Goal: Task Accomplishment & Management: Use online tool/utility

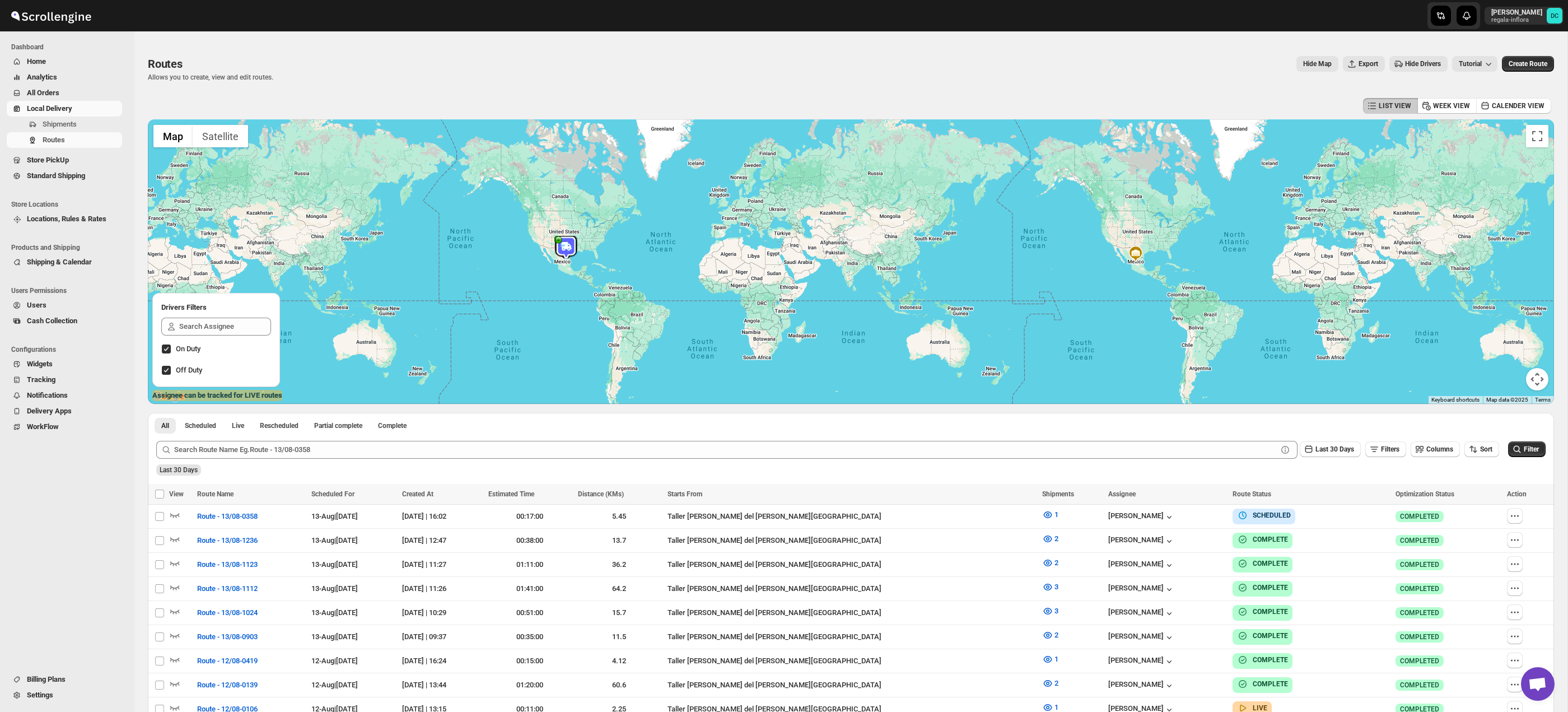
click at [75, 94] on span "All Orders" at bounding box center [73, 93] width 93 height 11
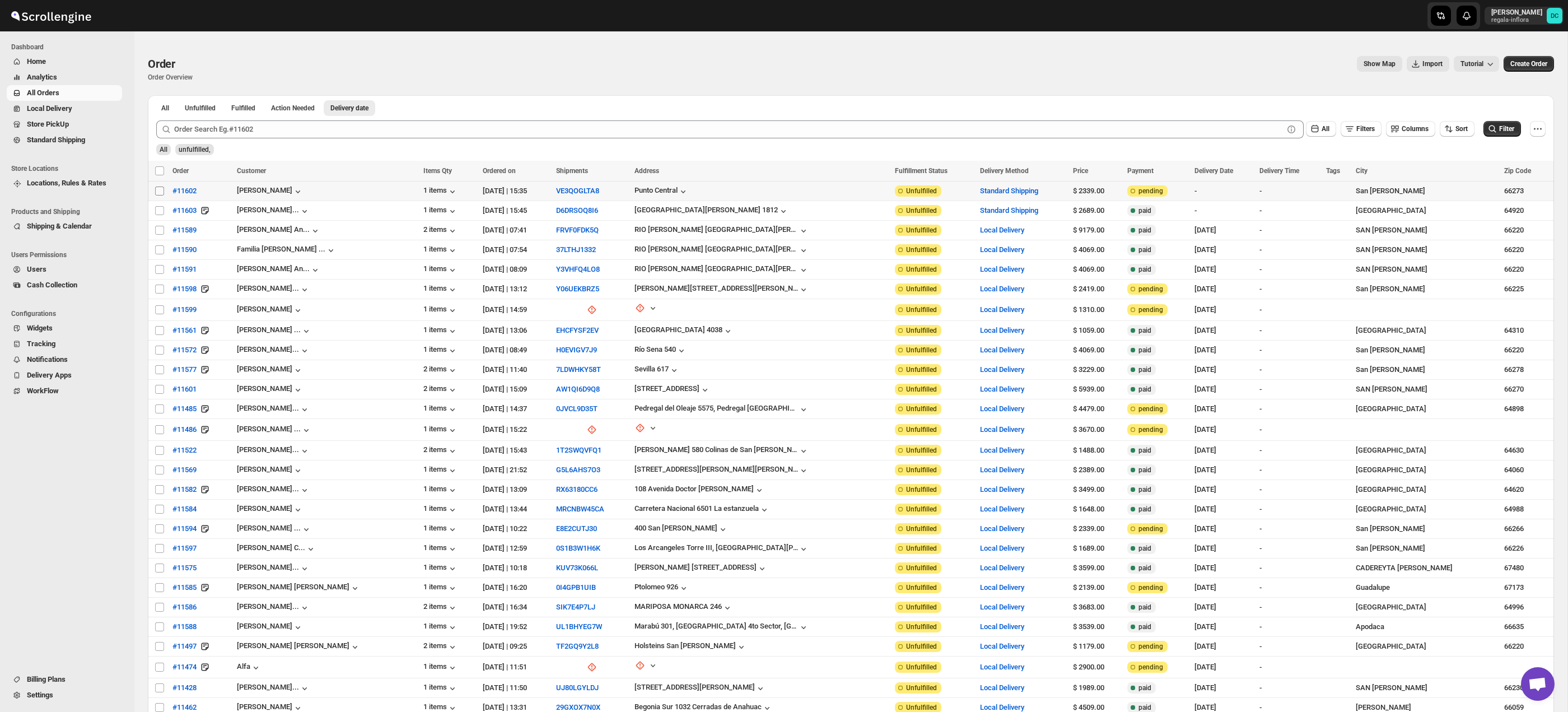
click at [156, 191] on input "Select order" at bounding box center [159, 190] width 9 height 9
checkbox input "true"
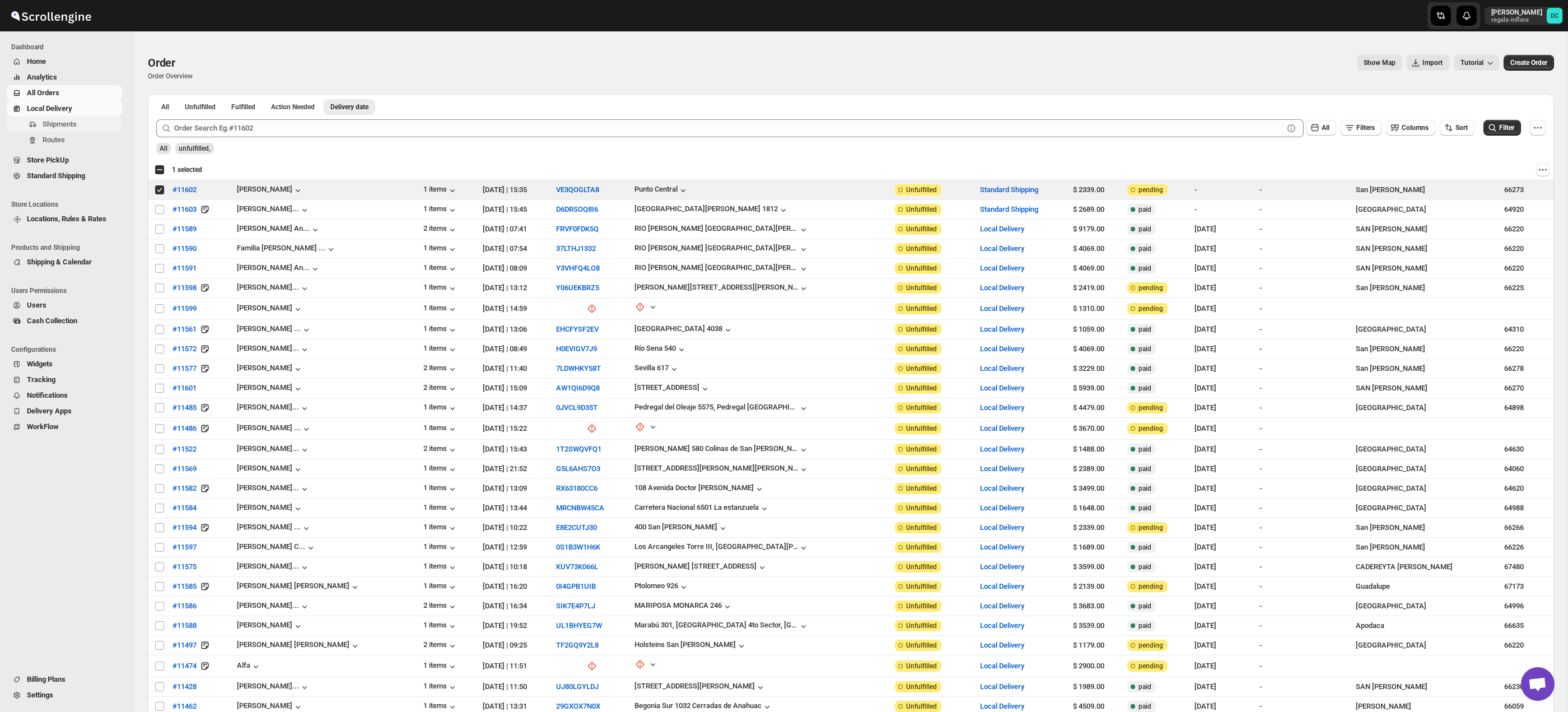
click at [69, 124] on span "Shipments" at bounding box center [60, 124] width 34 height 8
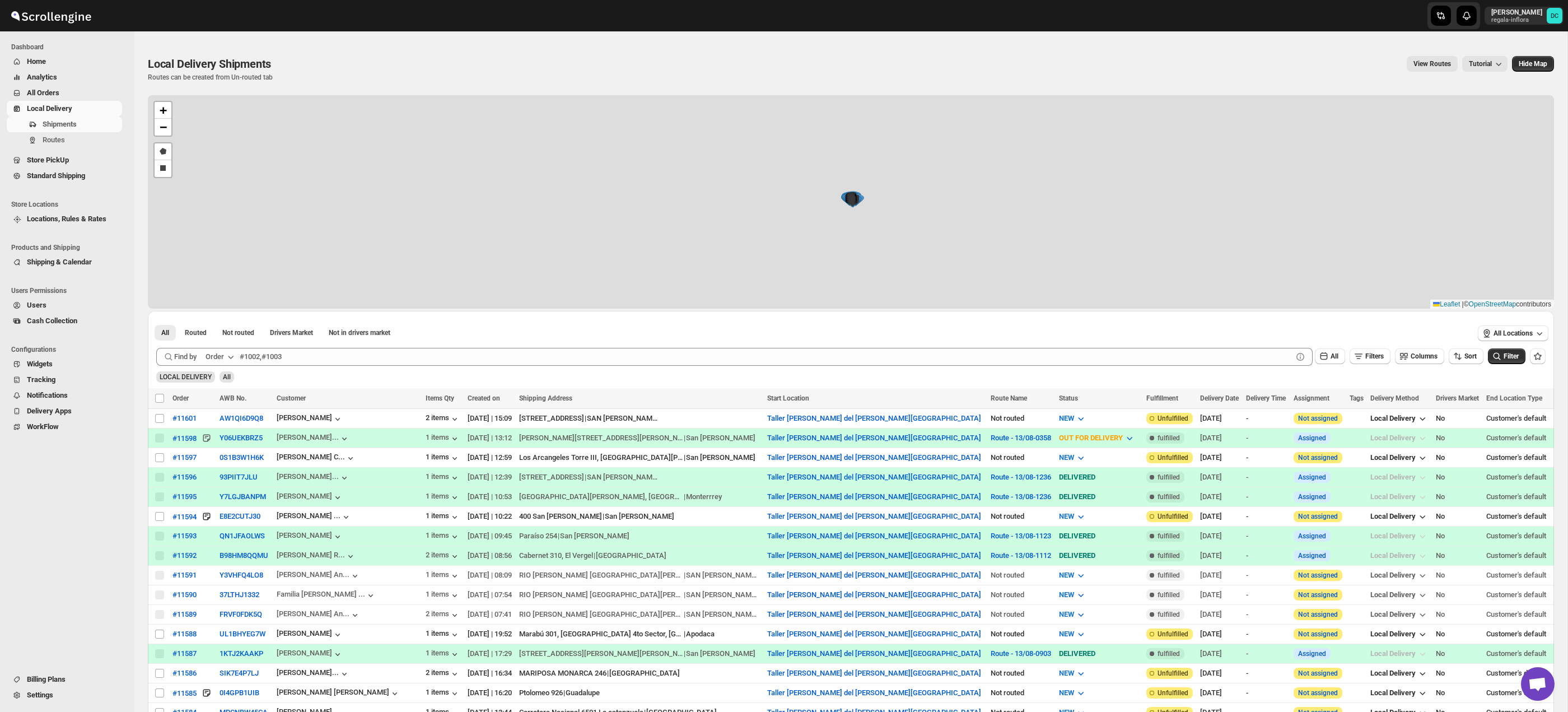
click at [55, 90] on span "All Orders" at bounding box center [43, 92] width 33 height 8
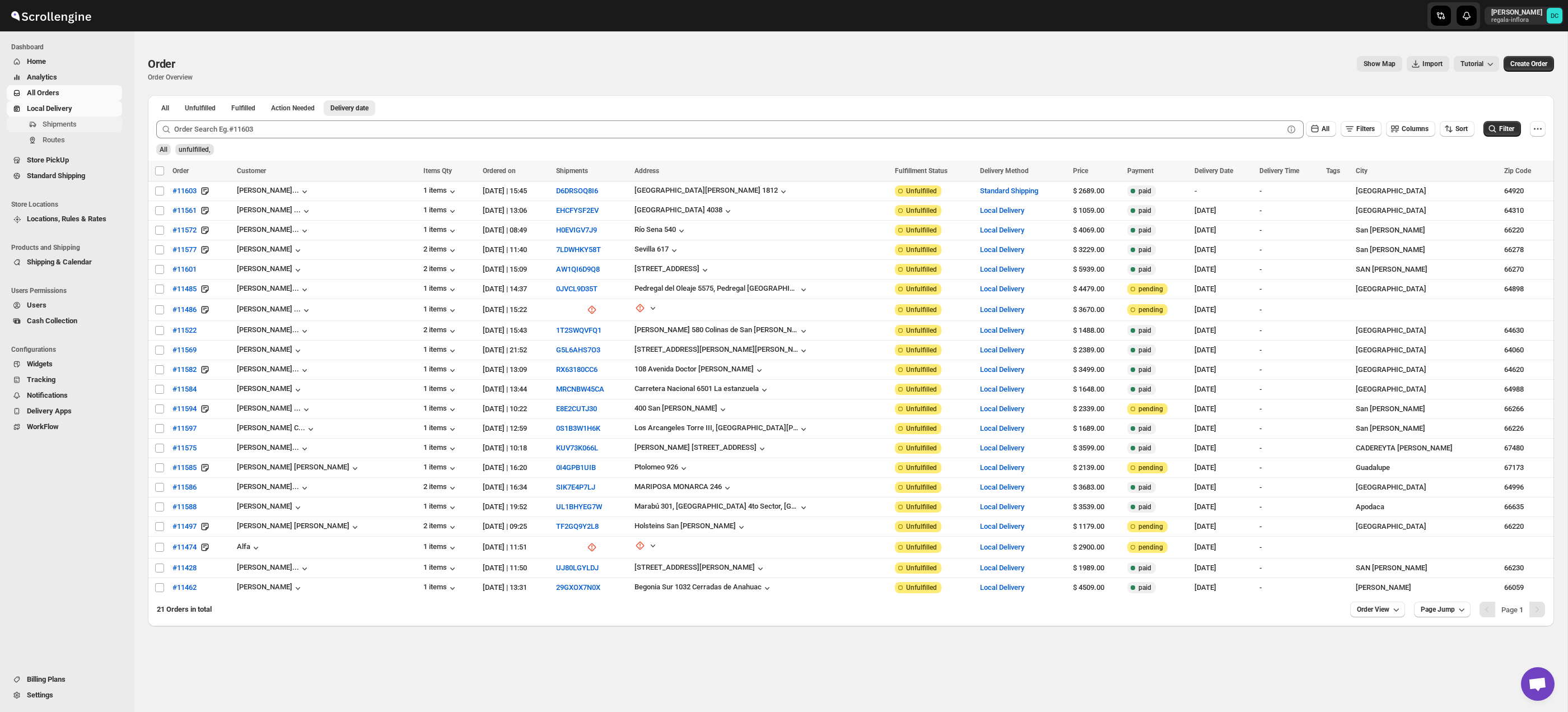
click at [57, 122] on span "Shipments" at bounding box center [60, 124] width 34 height 8
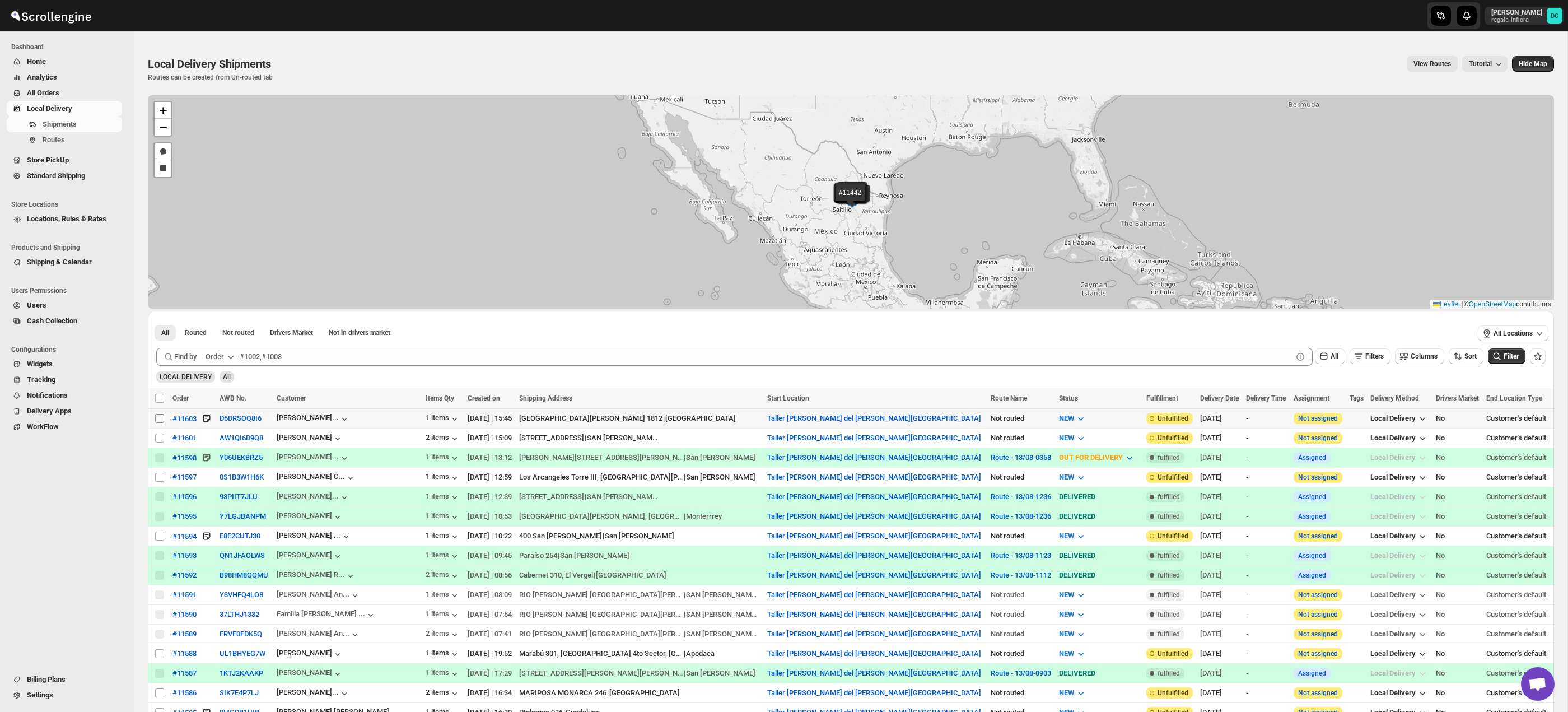
drag, startPoint x: 159, startPoint y: 418, endPoint x: 240, endPoint y: 447, distance: 86.0
click at [159, 418] on input "Select shipment" at bounding box center [159, 418] width 9 height 9
checkbox input "true"
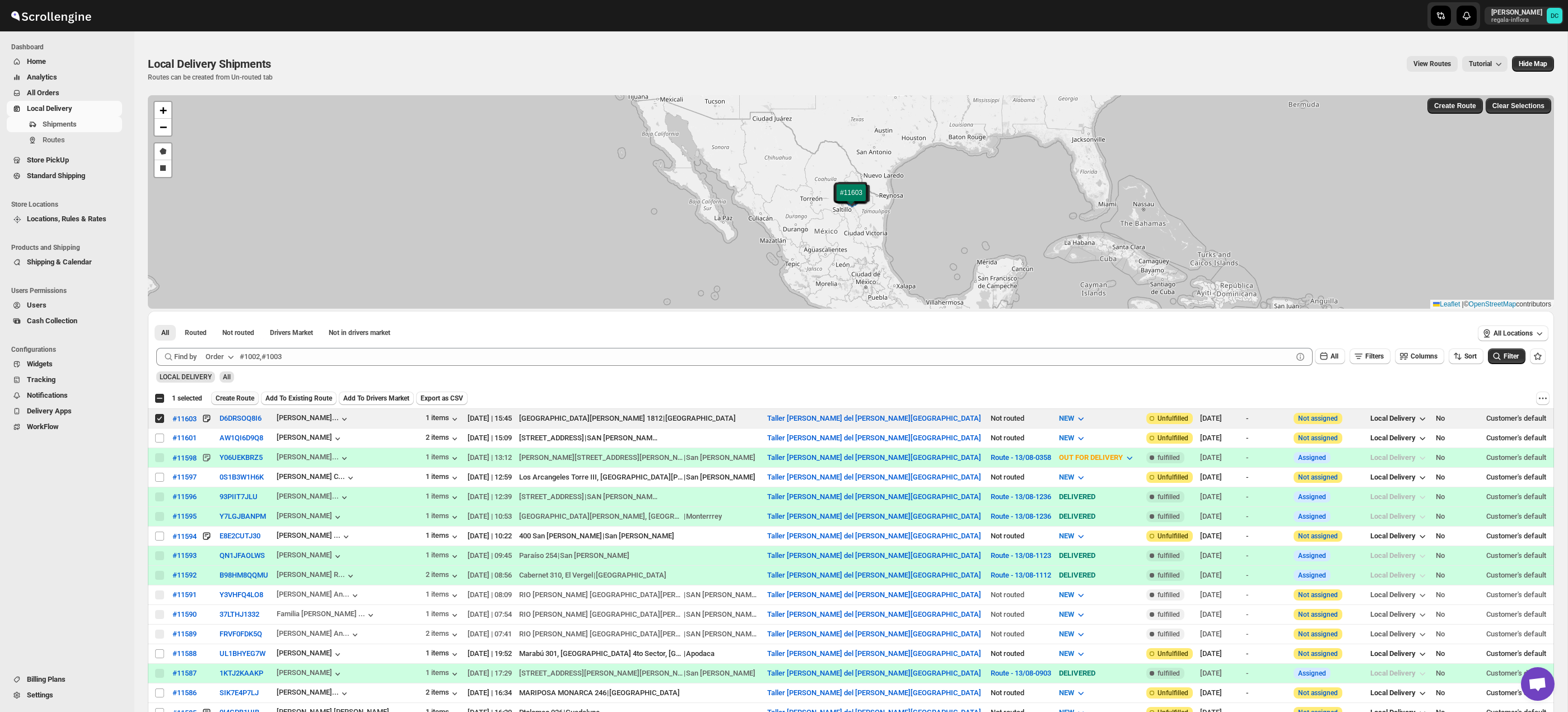
click at [245, 398] on span "Create Route" at bounding box center [234, 398] width 39 height 9
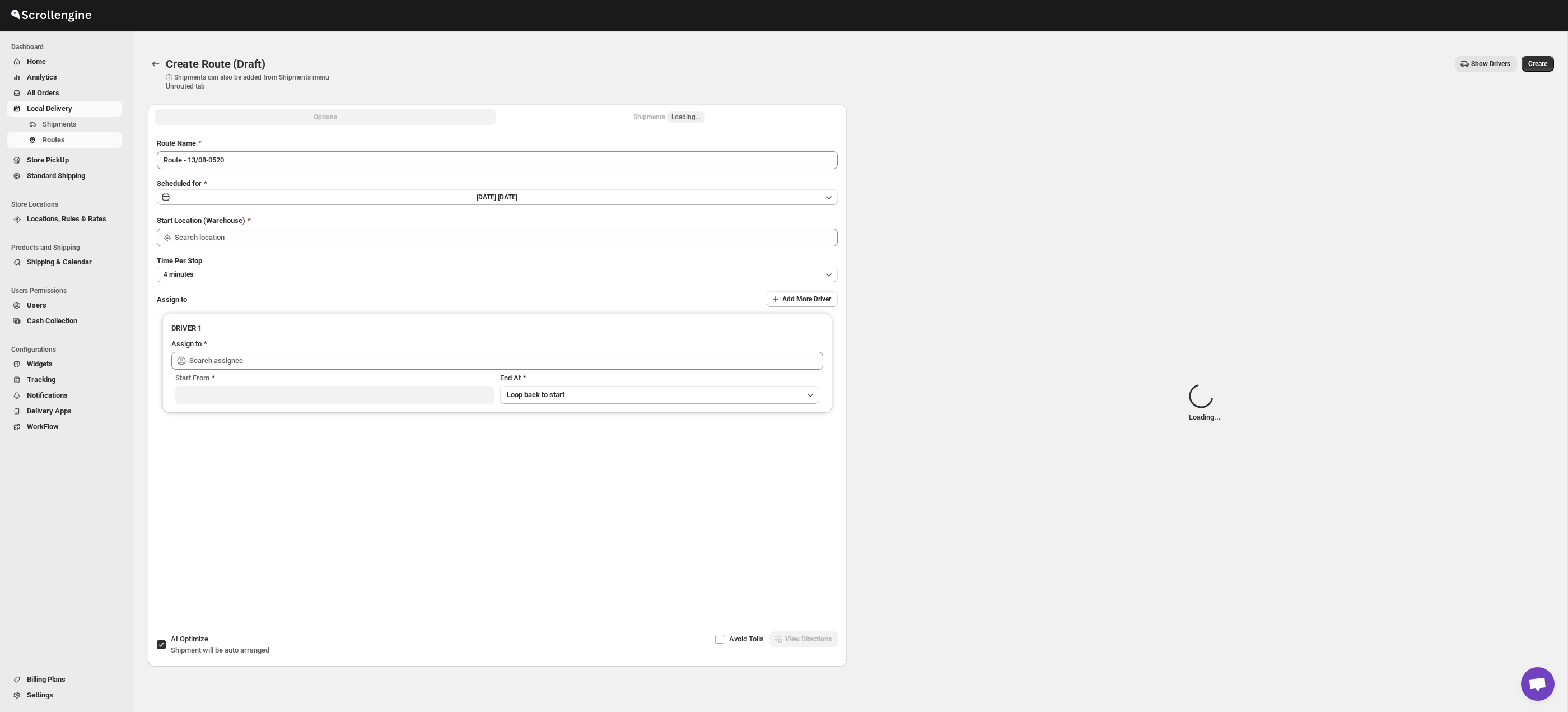
type input "Taller [PERSON_NAME] del [PERSON_NAME][GEOGRAPHIC_DATA]"
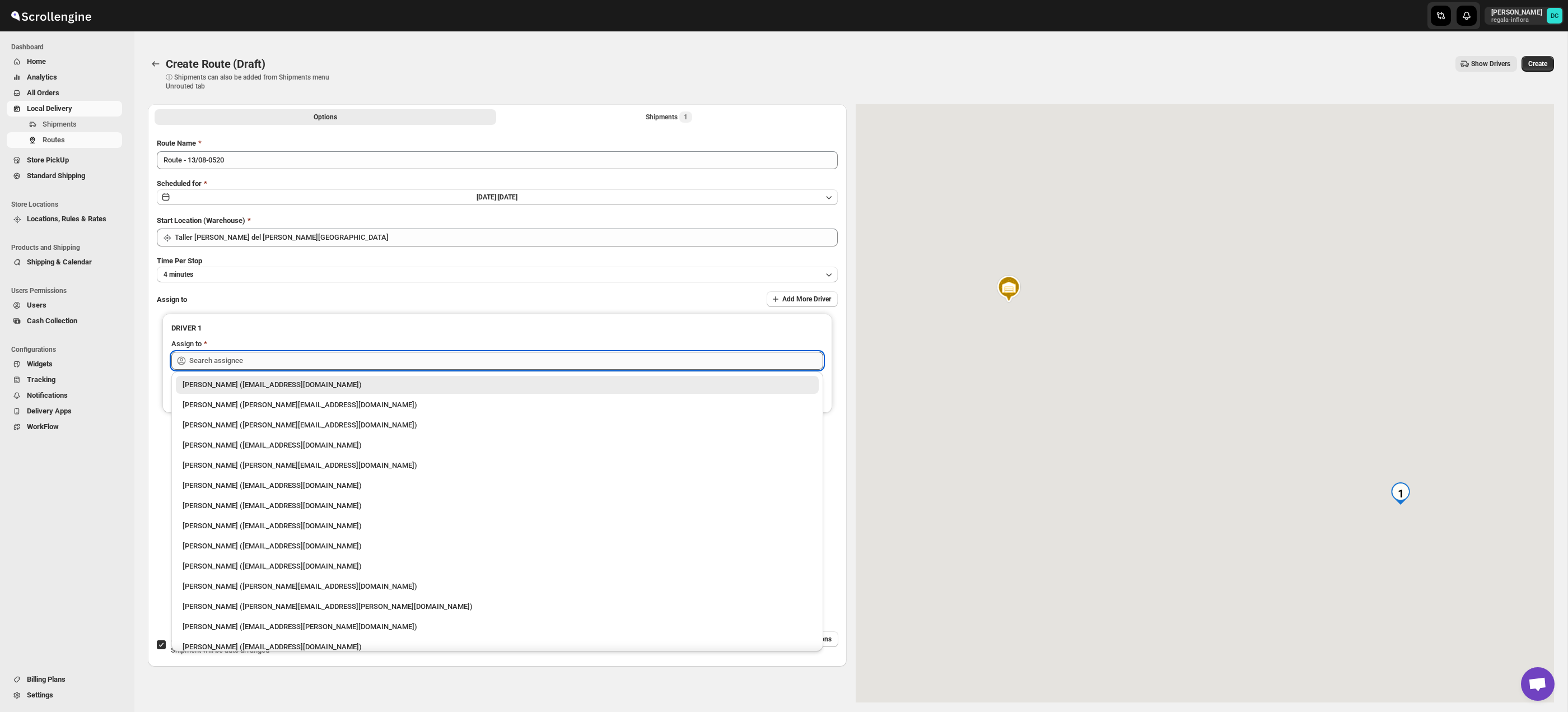
click at [360, 363] on input "text" at bounding box center [506, 361] width 634 height 18
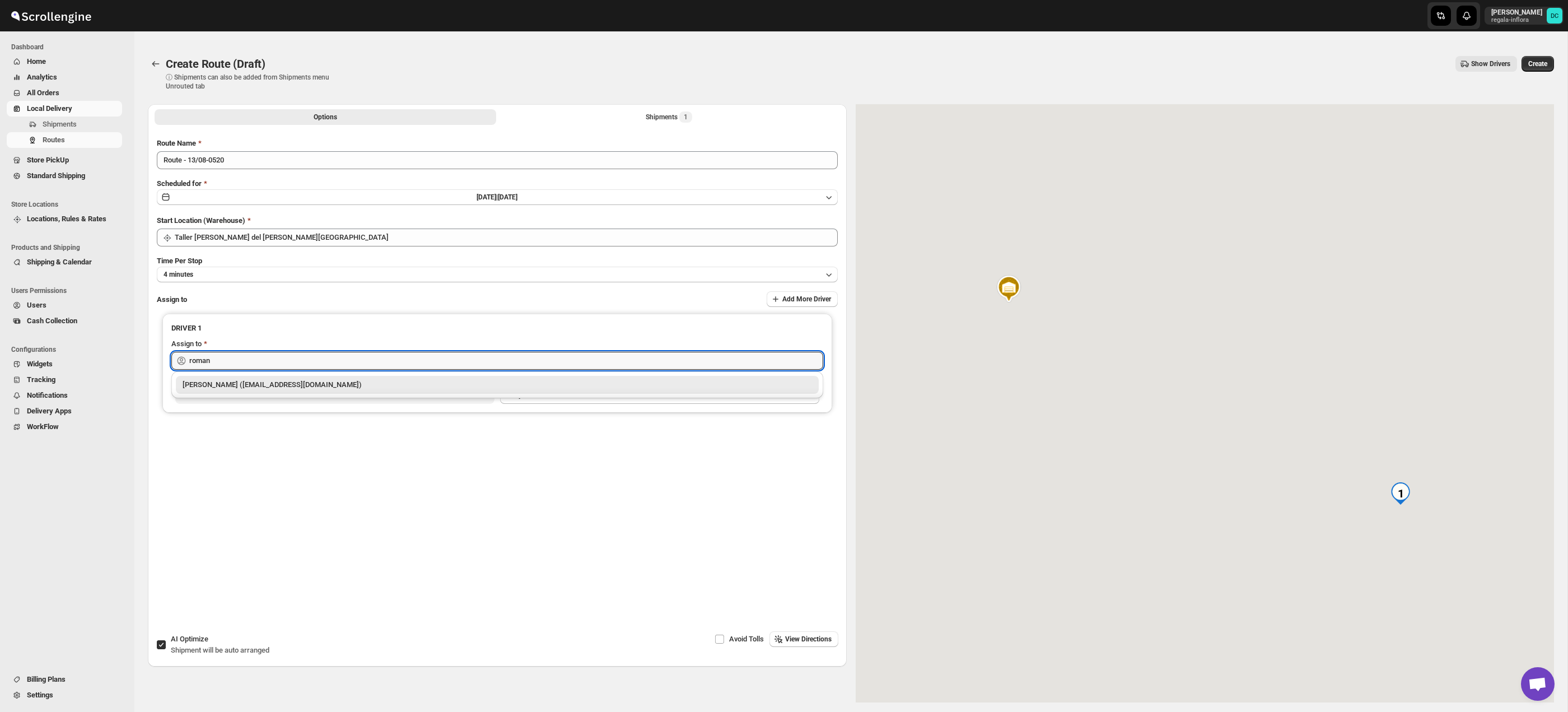
click at [354, 387] on div "[PERSON_NAME] ([EMAIL_ADDRESS][DOMAIN_NAME])" at bounding box center [498, 385] width 629 height 11
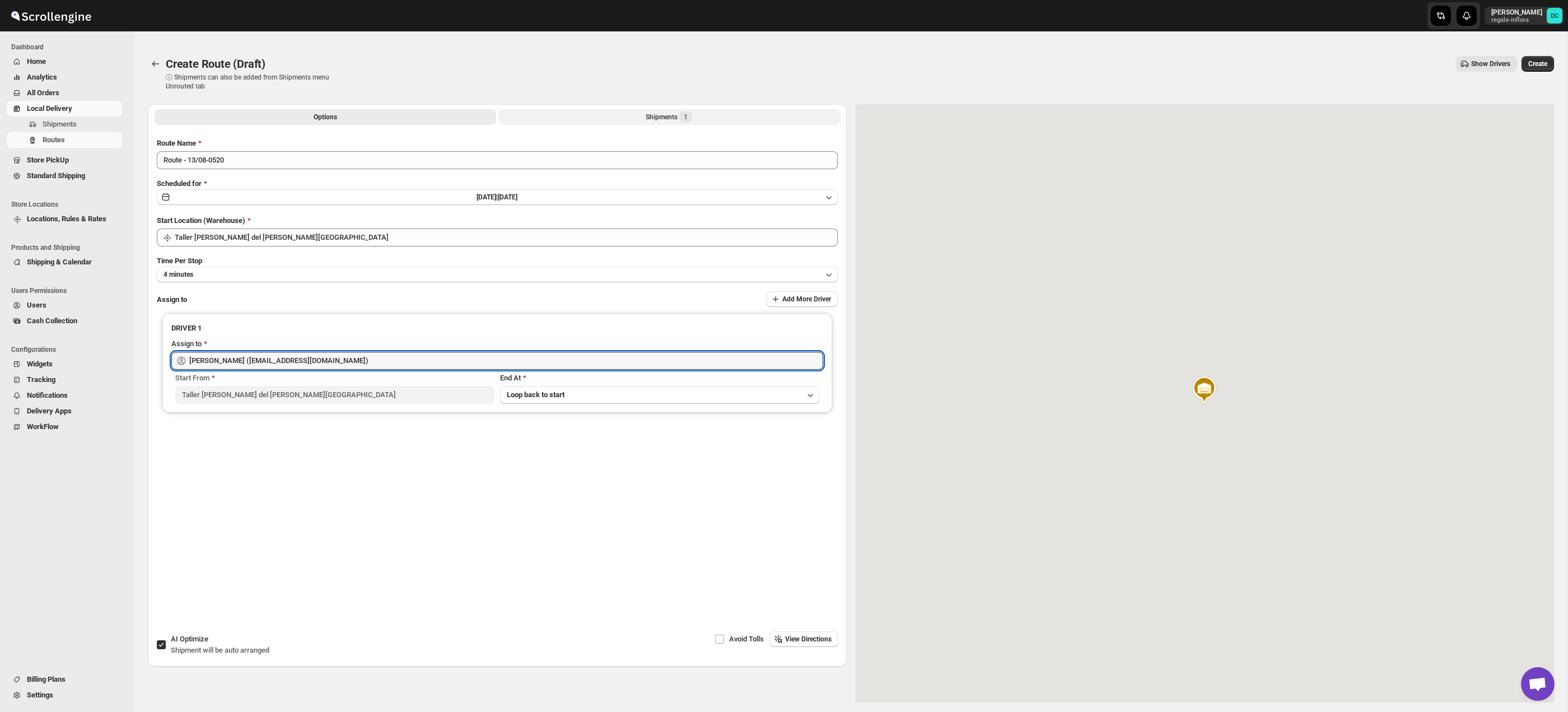
type input "[PERSON_NAME] ([EMAIL_ADDRESS][DOMAIN_NAME])"
click at [705, 120] on button "Shipments 1" at bounding box center [669, 117] width 342 height 16
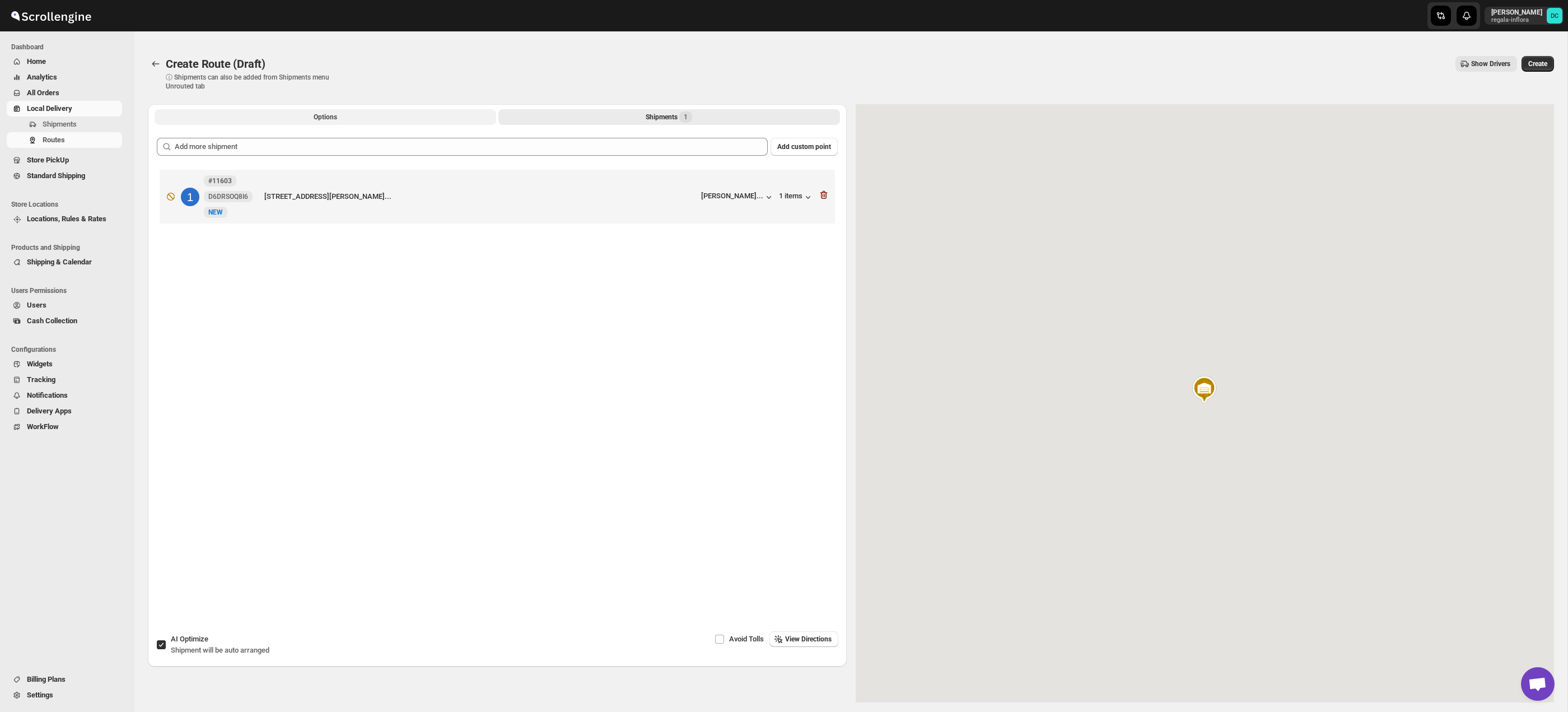
click at [384, 119] on button "Options" at bounding box center [325, 117] width 342 height 16
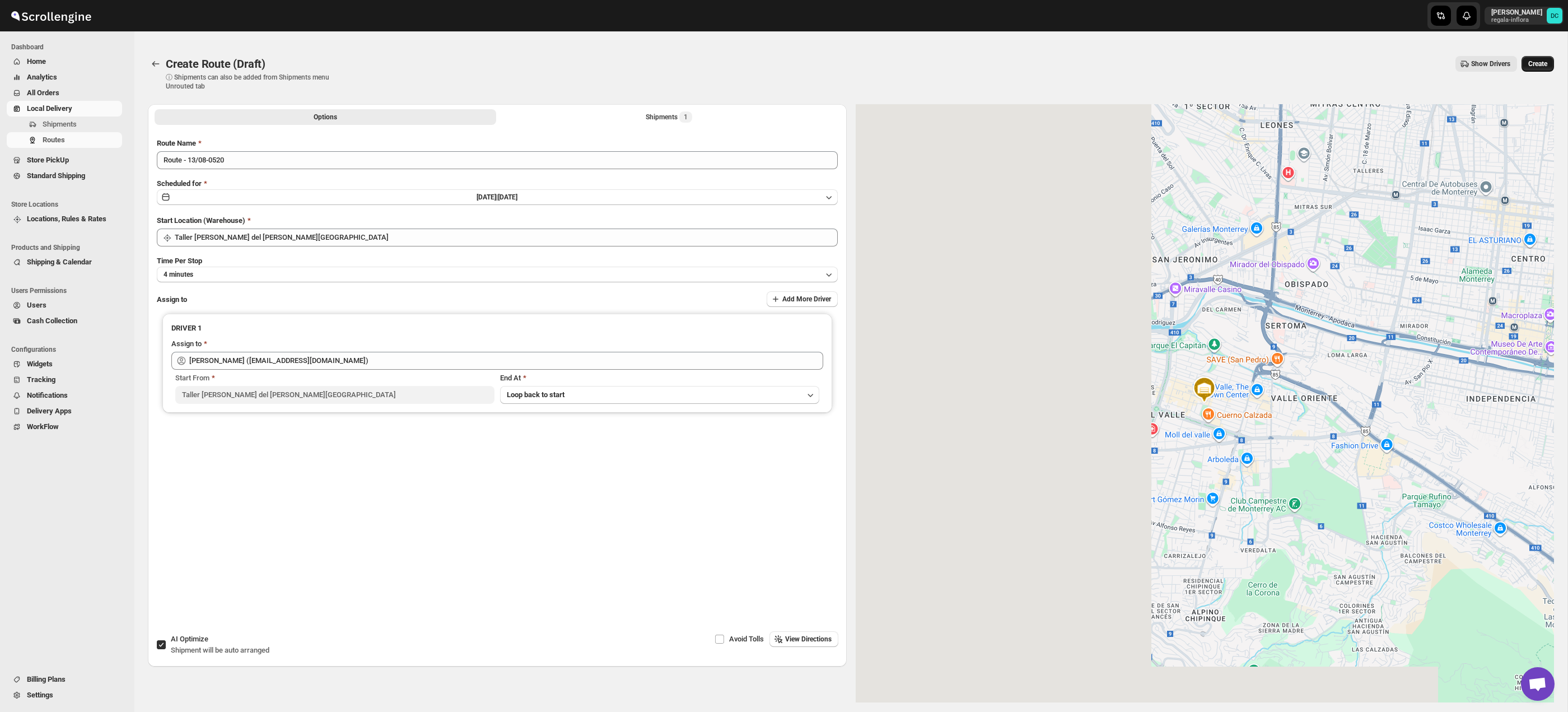
click at [1536, 62] on span "Create" at bounding box center [1538, 63] width 19 height 9
